Goal: Transaction & Acquisition: Book appointment/travel/reservation

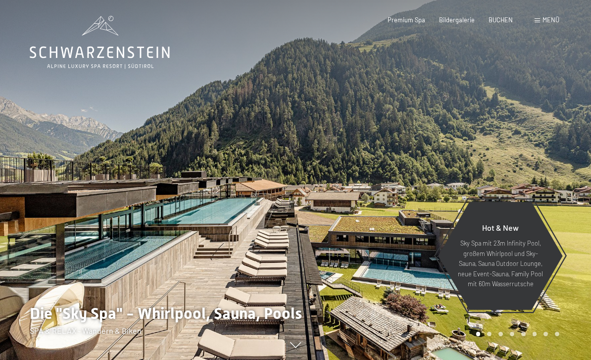
click at [504, 19] on span "BUCHEN" at bounding box center [500, 20] width 24 height 8
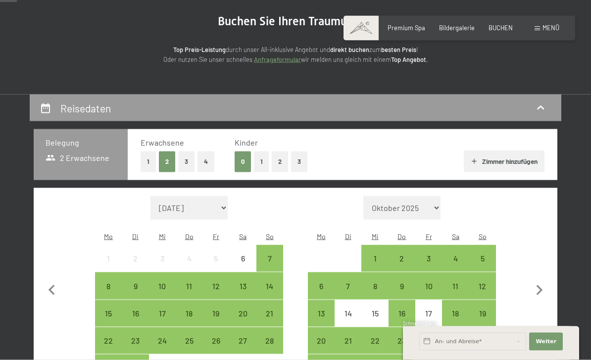
scroll to position [95, 0]
click at [263, 165] on button "1" at bounding box center [261, 161] width 15 height 20
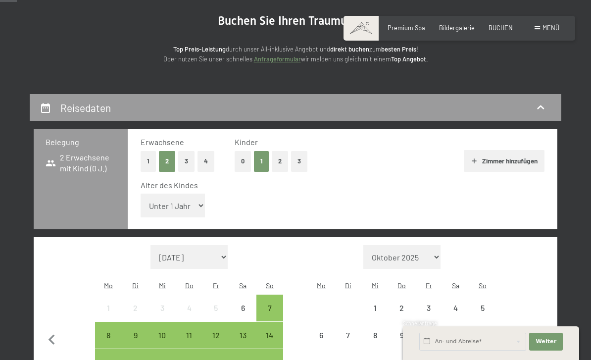
click at [188, 198] on select "Unter 1 Jahr 1 Jahr 2 Jahre 3 Jahre 4 Jahre 5 Jahre 6 Jahre 7 Jahre 8 Jahre 9 J…" at bounding box center [173, 206] width 64 height 24
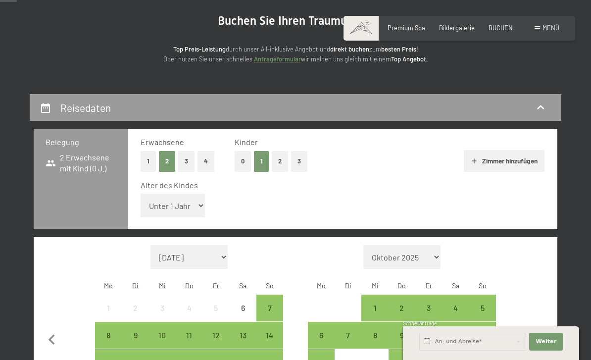
select select "7"
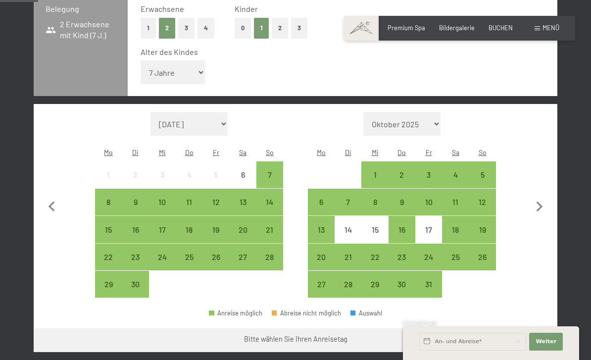
scroll to position [230, 0]
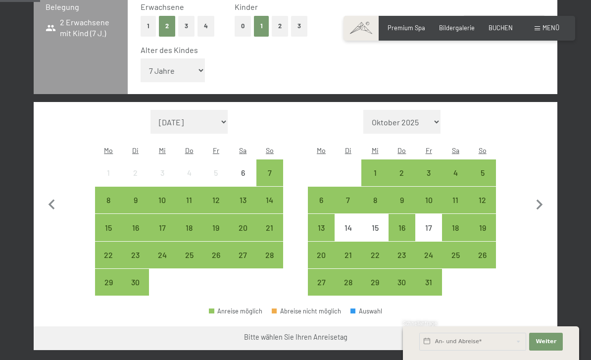
click at [548, 195] on icon "button" at bounding box center [539, 205] width 21 height 21
select select "2025-10-01"
select select "2025-11-01"
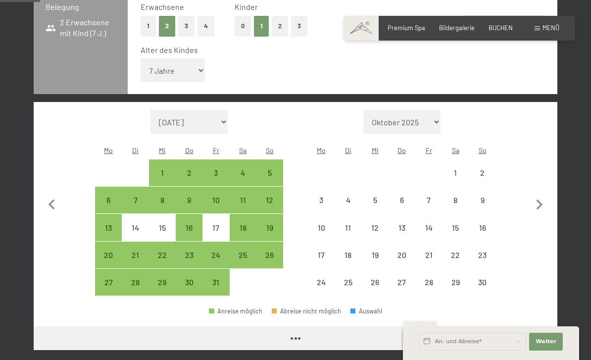
click at [544, 195] on icon "button" at bounding box center [539, 205] width 21 height 21
select select "2025-11-01"
select select "2025-12-01"
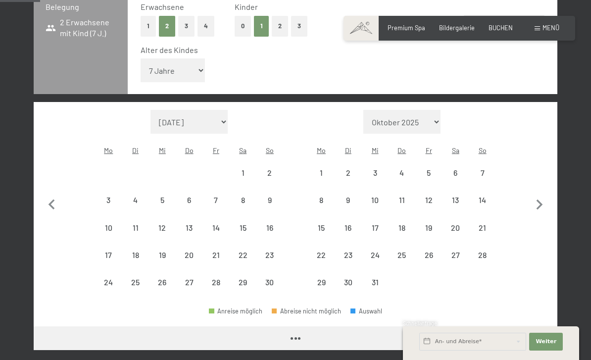
click at [539, 199] on icon "button" at bounding box center [540, 204] width 6 height 10
select select "2025-12-01"
select select "2026-01-01"
select select "2025-12-01"
select select "2026-01-01"
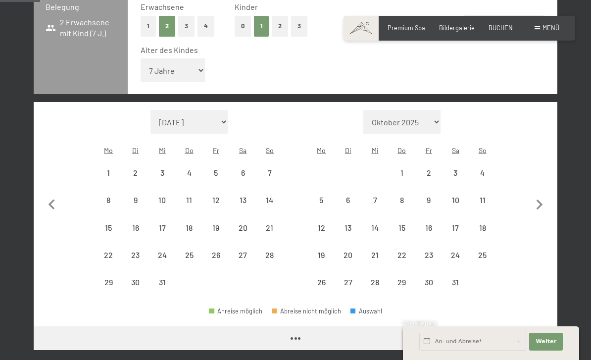
click at [538, 199] on icon "button" at bounding box center [540, 204] width 6 height 10
select select "2026-01-01"
select select "2026-02-01"
select select "2026-01-01"
select select "2026-02-01"
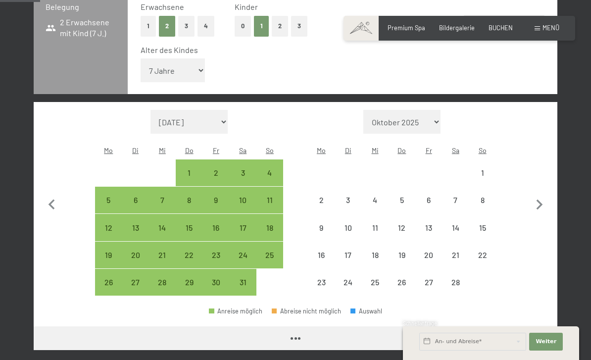
click at [539, 195] on icon "button" at bounding box center [539, 205] width 21 height 21
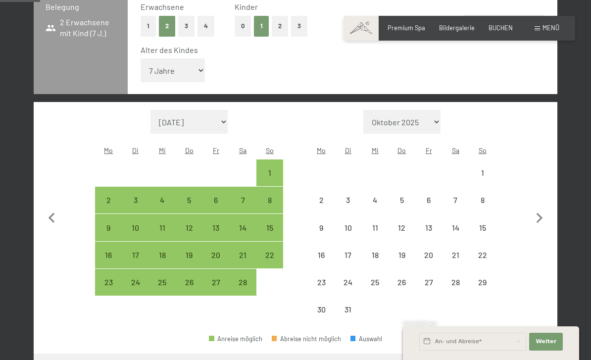
select select "2026-02-01"
select select "2026-03-01"
select select "2026-02-01"
select select "2026-03-01"
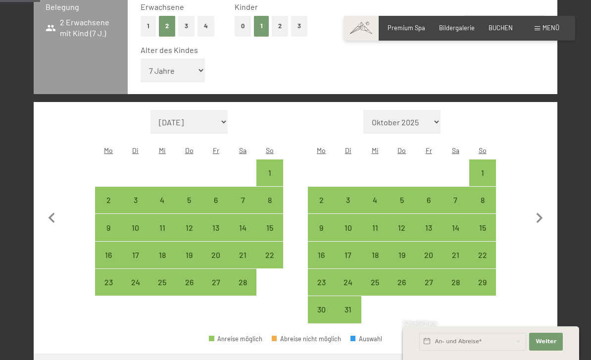
click at [456, 278] on div "28" at bounding box center [455, 290] width 25 height 25
select select "2026-02-01"
select select "2026-03-01"
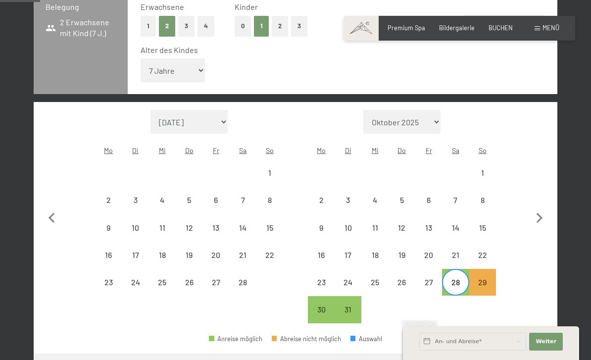
click at [548, 208] on icon "button" at bounding box center [539, 218] width 21 height 21
select select "2026-03-01"
select select "2026-04-01"
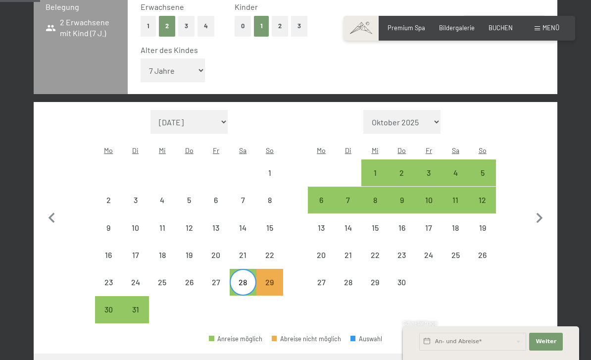
select select "2026-03-01"
select select "2026-04-01"
click at [486, 169] on div "5" at bounding box center [482, 181] width 25 height 25
select select "2026-03-01"
select select "2026-04-01"
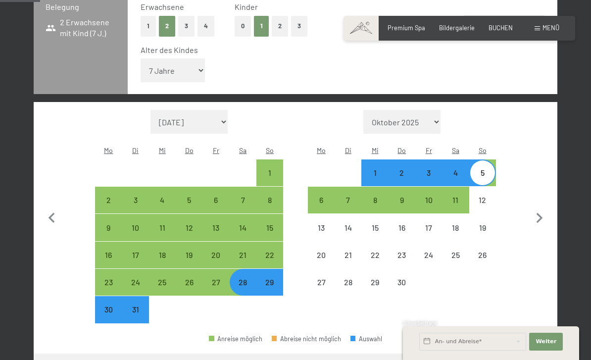
click at [524, 353] on button "Weiter zu „Zimmer“" at bounding box center [513, 365] width 89 height 24
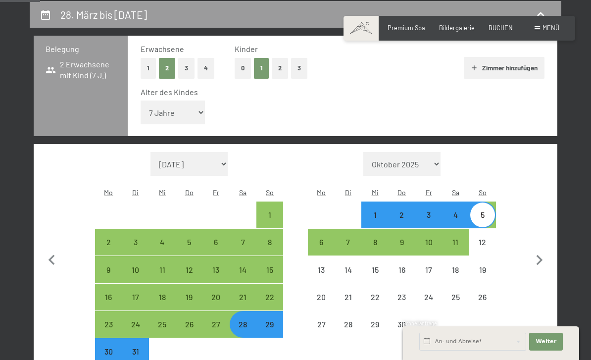
select select "2026-03-01"
select select "2026-04-01"
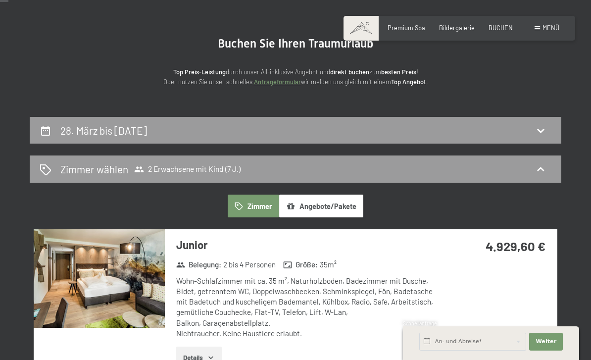
scroll to position [61, 0]
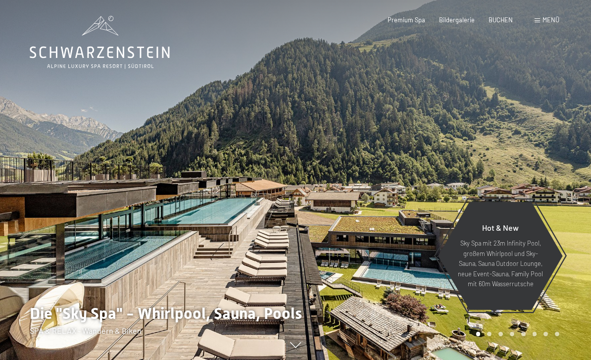
click at [504, 20] on span "BUCHEN" at bounding box center [500, 20] width 24 height 8
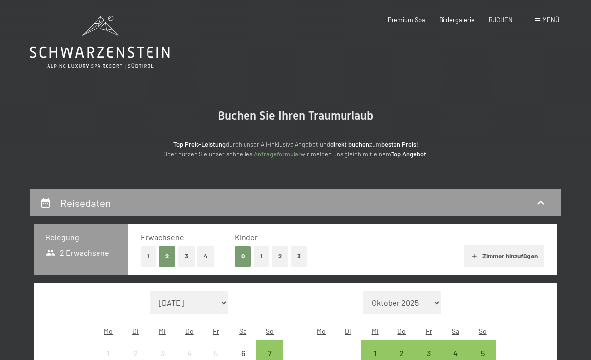
click at [262, 258] on button "1" at bounding box center [261, 256] width 15 height 20
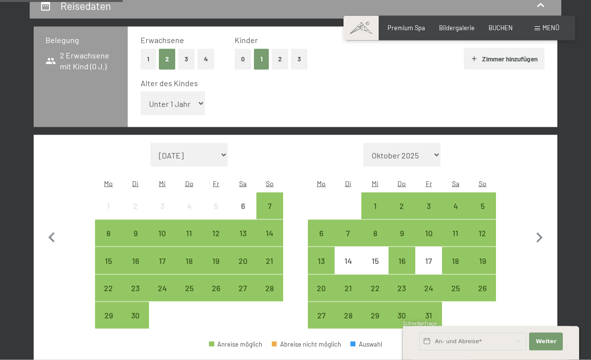
click at [541, 228] on icon "button" at bounding box center [539, 238] width 21 height 21
select select "2025-10-01"
select select "2025-11-01"
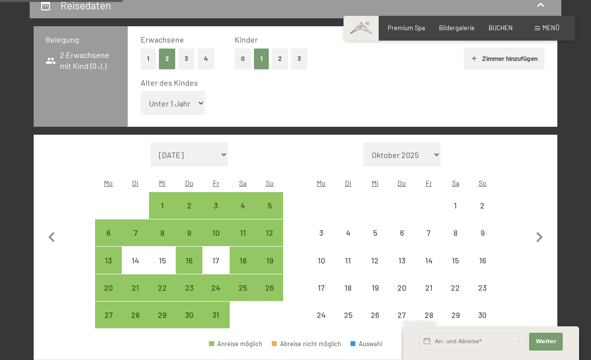
click at [540, 227] on icon "button" at bounding box center [539, 237] width 21 height 21
select select "2025-11-01"
select select "2025-12-01"
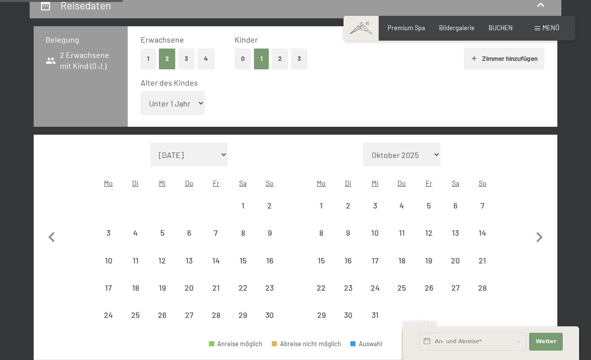
click at [538, 227] on icon "button" at bounding box center [539, 237] width 21 height 21
select select "2025-12-01"
select select "2026-01-01"
click at [537, 227] on icon "button" at bounding box center [539, 237] width 21 height 21
select select "2026-01-01"
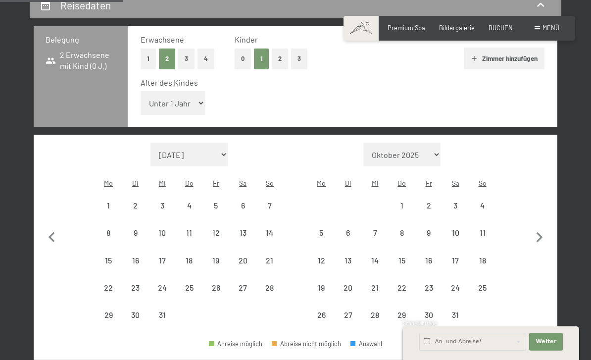
select select "2026-02-01"
click at [535, 227] on icon "button" at bounding box center [539, 237] width 21 height 21
select select "2026-02-01"
select select "2026-03-01"
select select "2026-02-01"
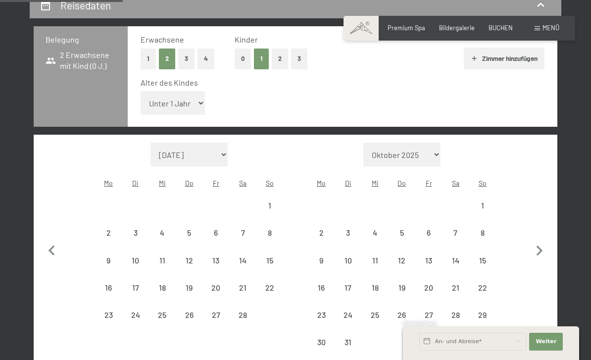
select select "2026-03-01"
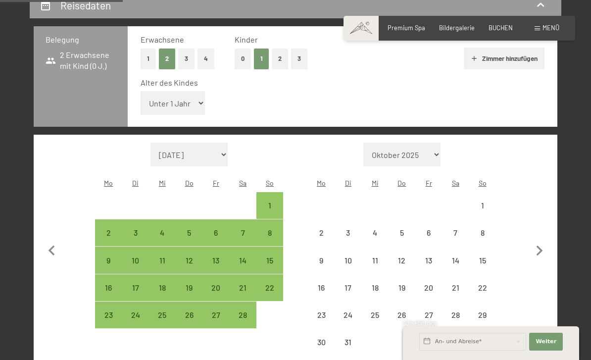
select select "2026-02-01"
select select "2026-03-01"
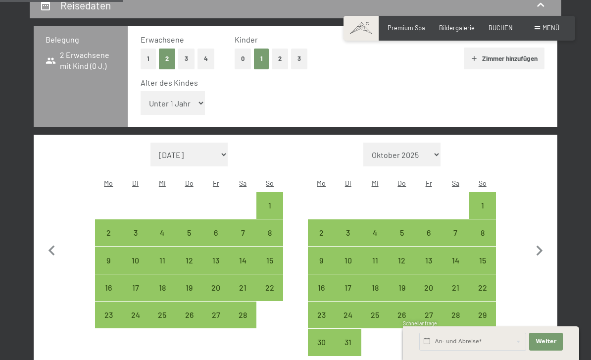
click at [459, 284] on div "21" at bounding box center [455, 296] width 25 height 25
select select "2026-02-01"
select select "2026-03-01"
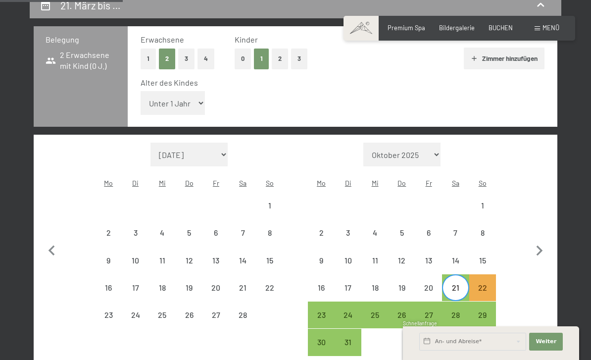
click at [484, 311] on div "29" at bounding box center [482, 323] width 25 height 25
select select "2026-02-01"
select select "2026-03-01"
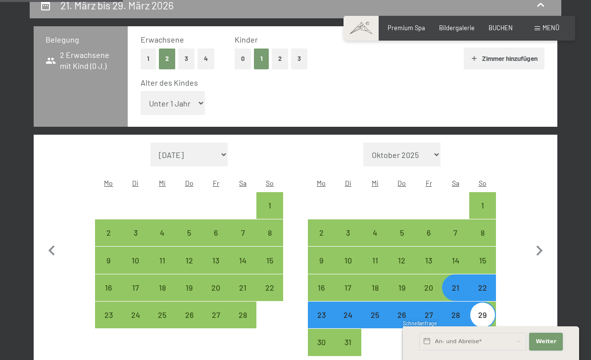
click at [550, 345] on span "Weiter" at bounding box center [546, 342] width 21 height 8
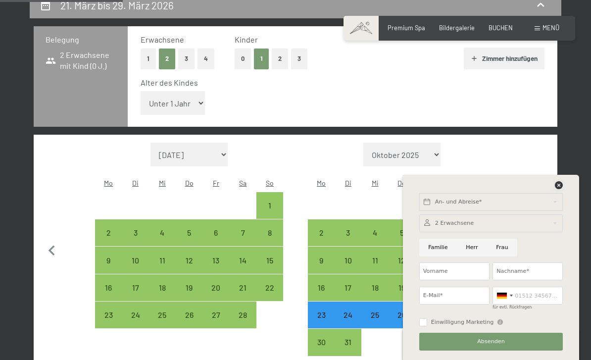
click at [557, 189] on icon at bounding box center [559, 185] width 8 height 8
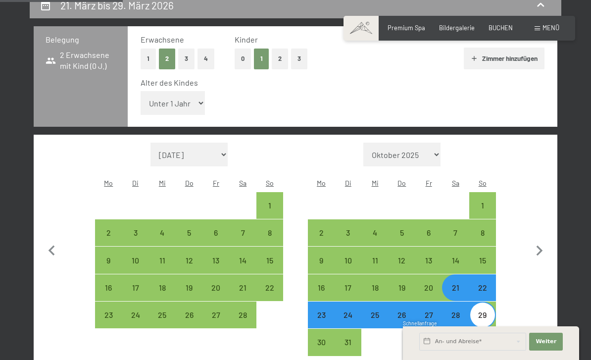
click at [538, 241] on icon "button" at bounding box center [539, 251] width 21 height 21
select select "2026-03-01"
select select "2026-04-01"
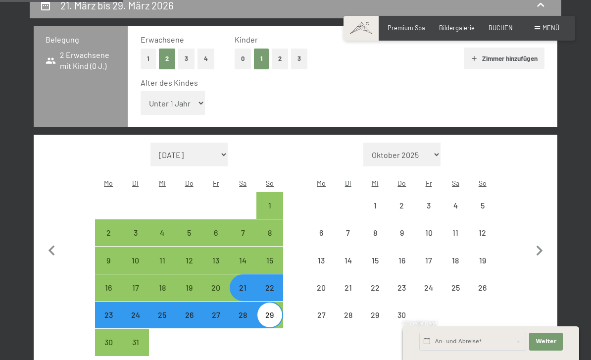
select select "2026-03-01"
select select "2026-04-01"
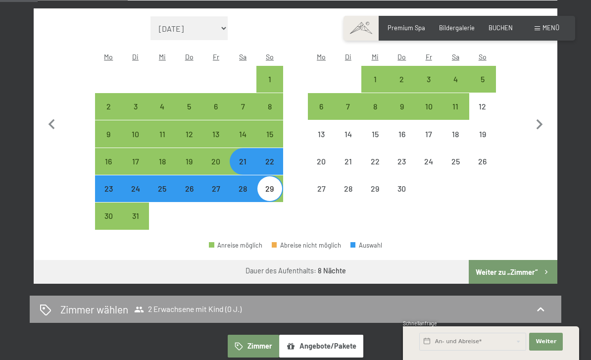
click at [516, 260] on button "Weiter zu „Zimmer“" at bounding box center [513, 272] width 89 height 24
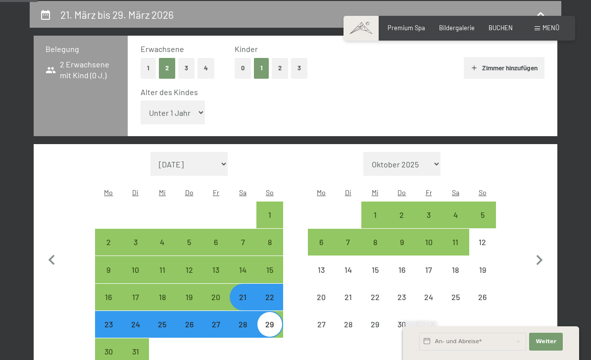
select select "2026-03-01"
select select "2026-04-01"
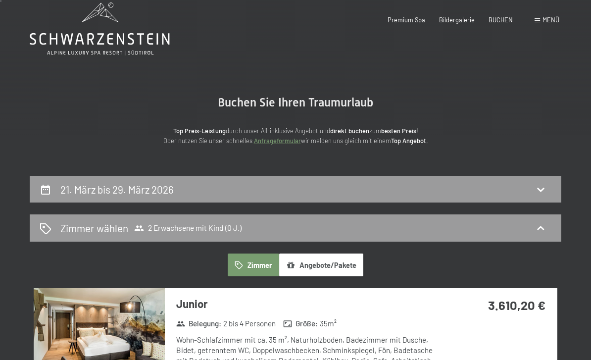
scroll to position [0, 0]
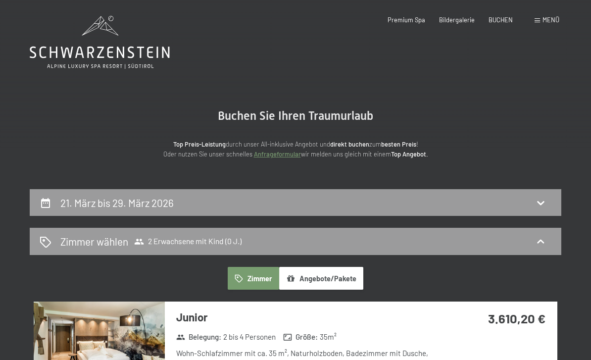
click at [154, 204] on h2 "21. März bis 29. März 2026" at bounding box center [116, 202] width 113 height 12
select select "2026-03-01"
select select "2026-04-01"
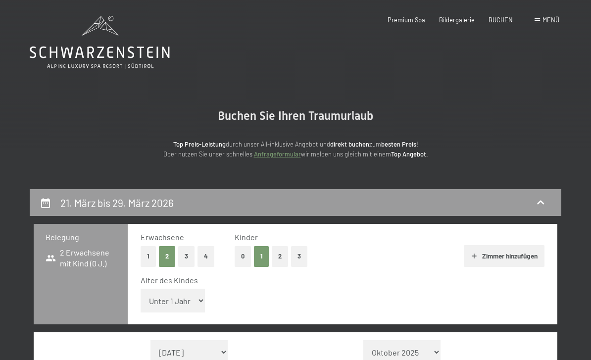
scroll to position [188, 0]
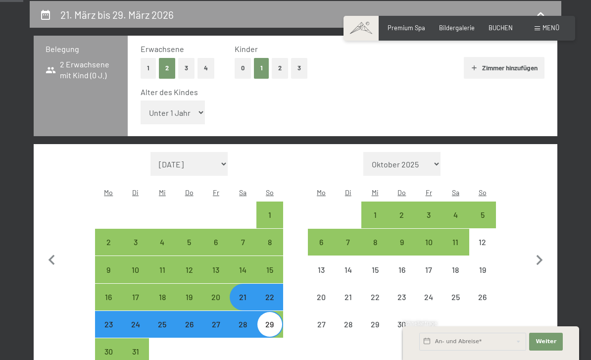
click at [147, 69] on button "1" at bounding box center [148, 68] width 15 height 20
select select "2026-03-01"
select select "2026-04-01"
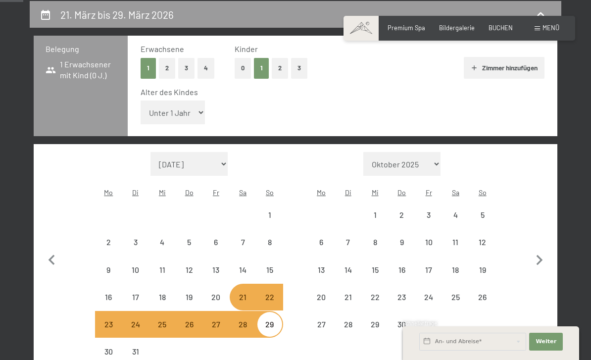
select select "2026-03-01"
select select "2026-04-01"
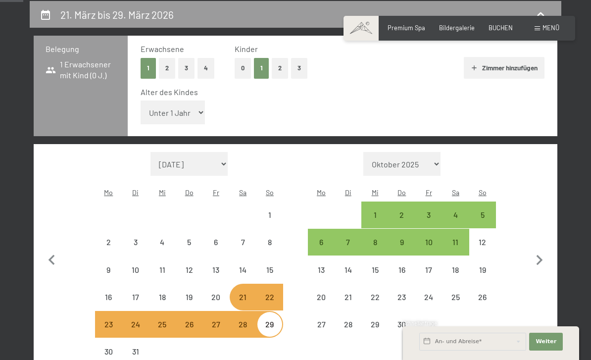
select select "2026-03-01"
select select "2026-04-01"
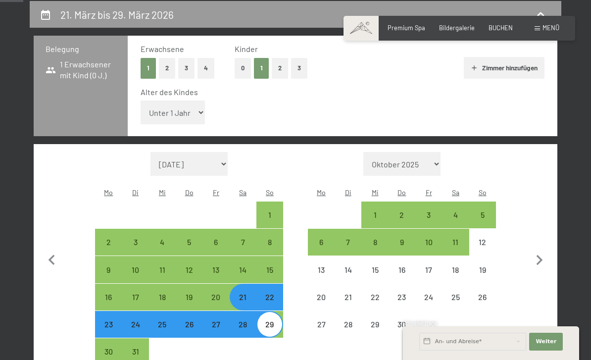
click at [245, 67] on button "0" at bounding box center [243, 68] width 16 height 20
select select "2026-03-01"
select select "2026-04-01"
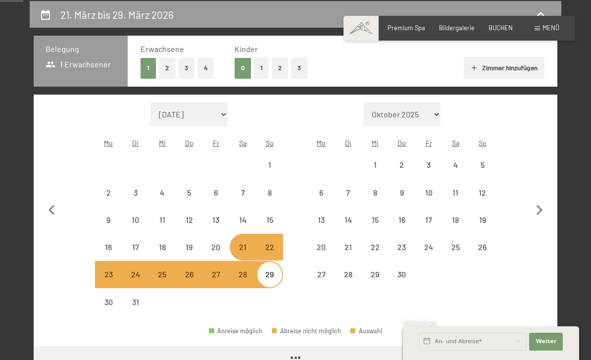
select select "2026-03-01"
select select "2026-04-01"
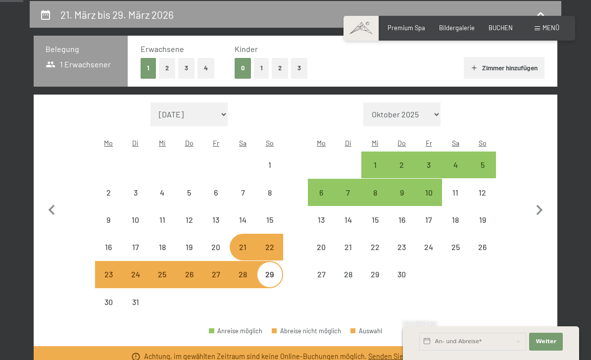
select select "2026-03-01"
select select "2026-04-01"
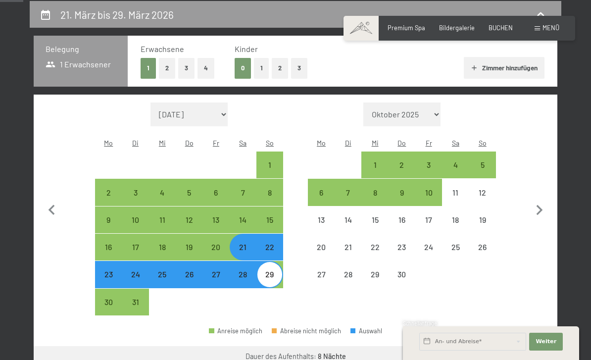
click at [271, 161] on div "1" at bounding box center [269, 173] width 25 height 25
select select "2026-03-01"
select select "2026-04-01"
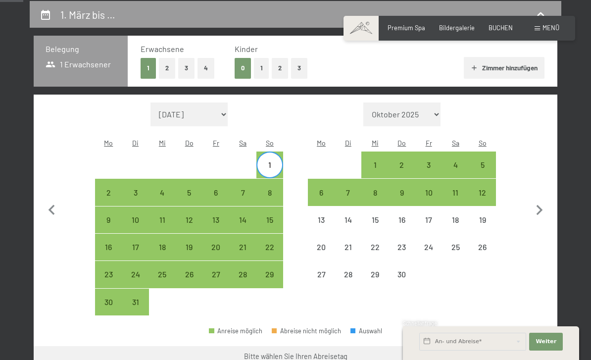
click at [218, 189] on div "6" at bounding box center [215, 201] width 25 height 25
select select "2026-03-01"
select select "2026-04-01"
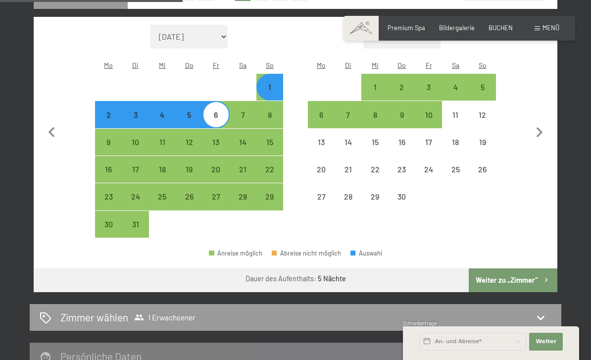
click at [525, 270] on button "Weiter zu „Zimmer“" at bounding box center [513, 280] width 89 height 24
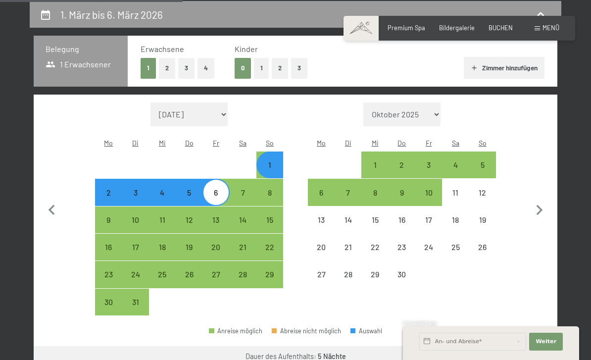
select select "2026-03-01"
select select "2026-04-01"
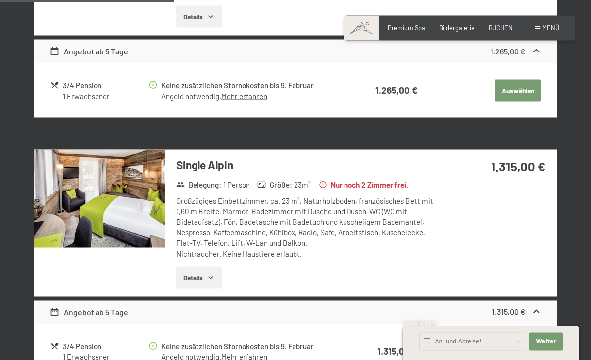
scroll to position [413, 0]
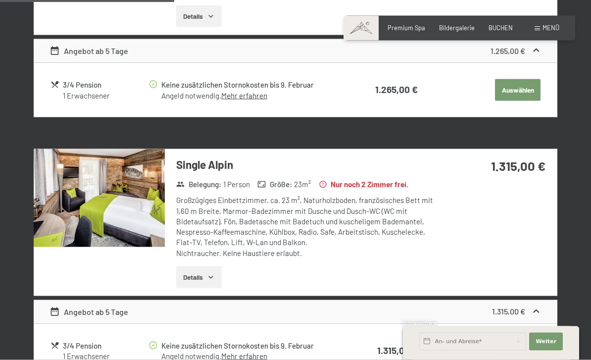
click at [210, 275] on icon "button" at bounding box center [211, 277] width 8 height 8
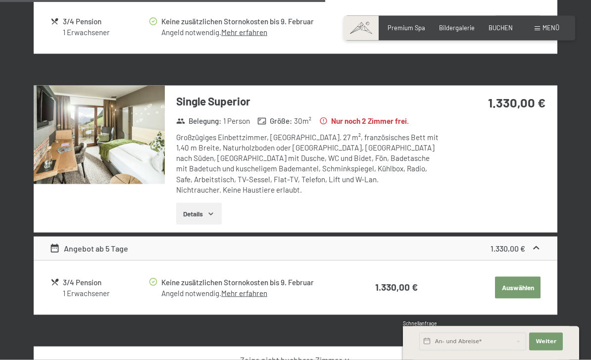
scroll to position [820, 0]
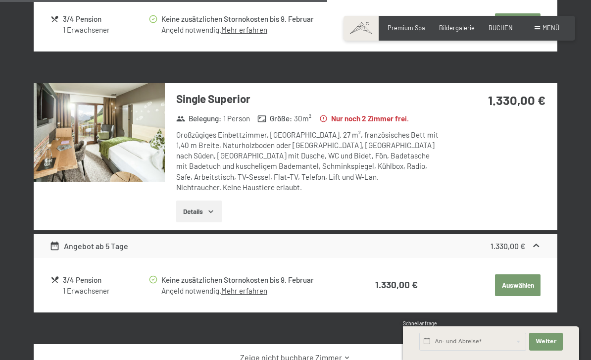
click at [526, 274] on button "Auswählen" at bounding box center [518, 285] width 46 height 22
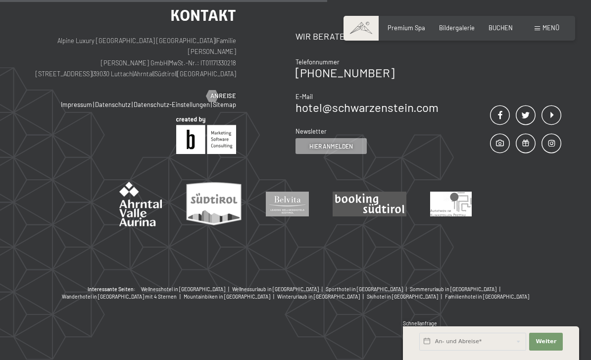
scroll to position [188, 0]
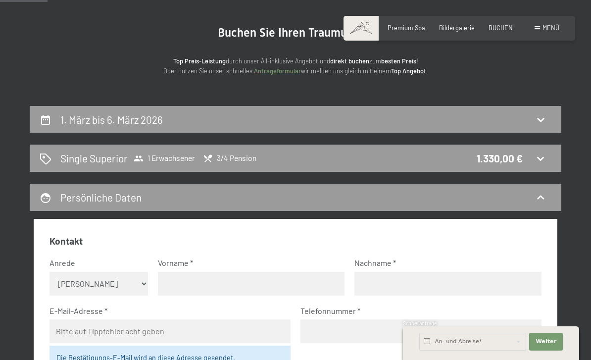
click at [540, 122] on icon at bounding box center [541, 119] width 12 height 12
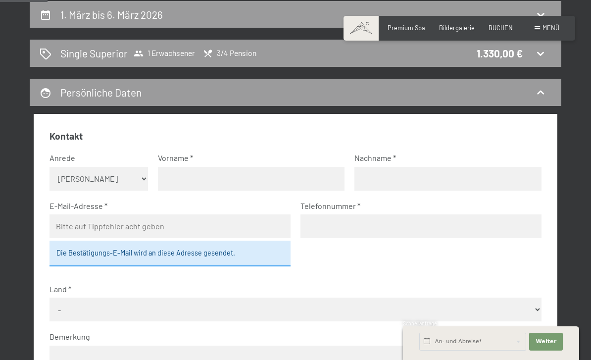
select select "2026-03-01"
select select "2026-04-01"
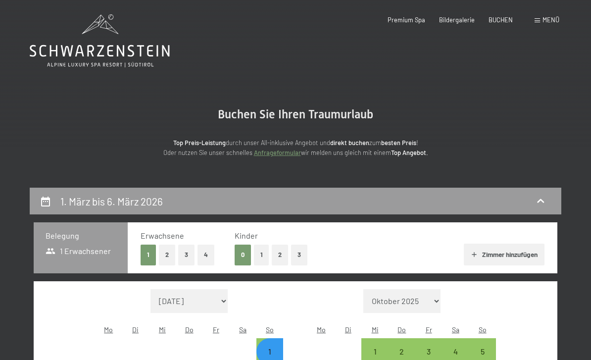
scroll to position [0, 0]
